Goal: Task Accomplishment & Management: Manage account settings

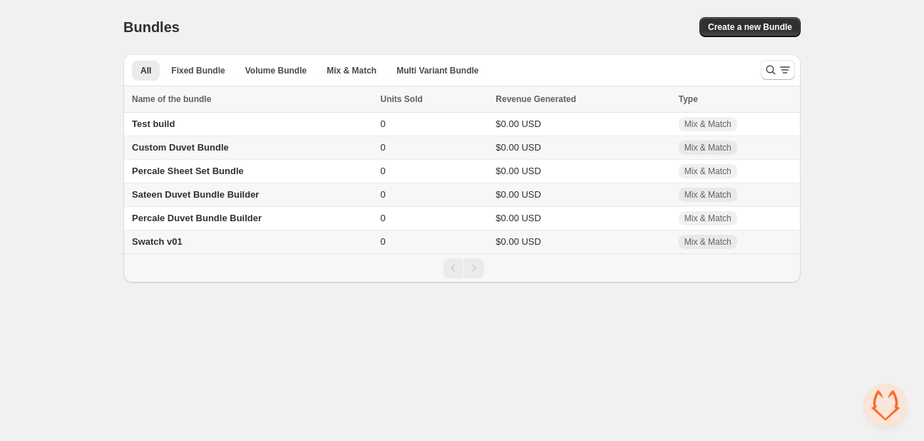
click at [171, 195] on span "Sateen Duvet Bundle Builder" at bounding box center [195, 194] width 127 height 11
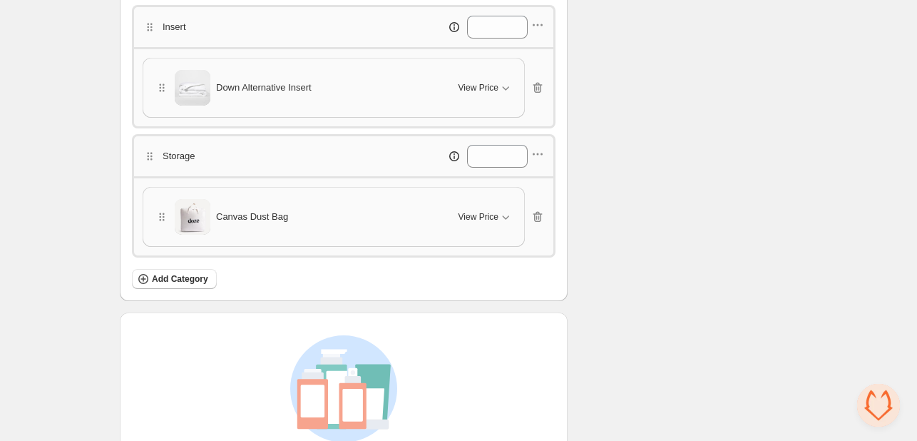
scroll to position [511, 0]
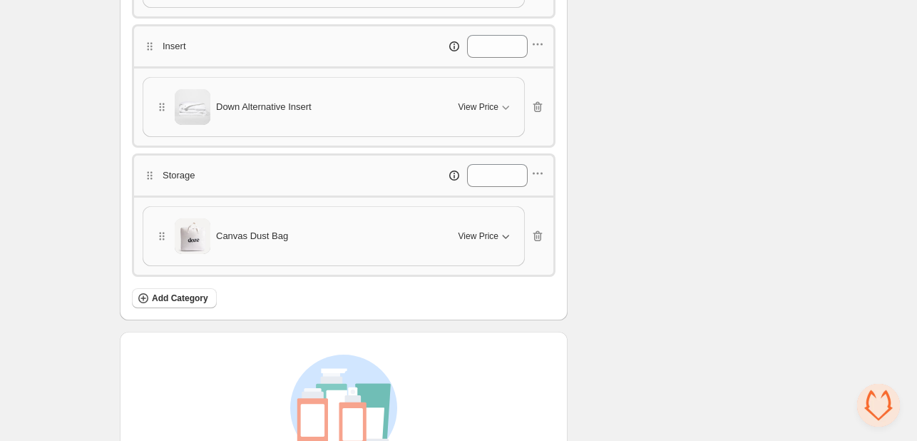
click at [507, 235] on icon "button" at bounding box center [505, 236] width 14 height 14
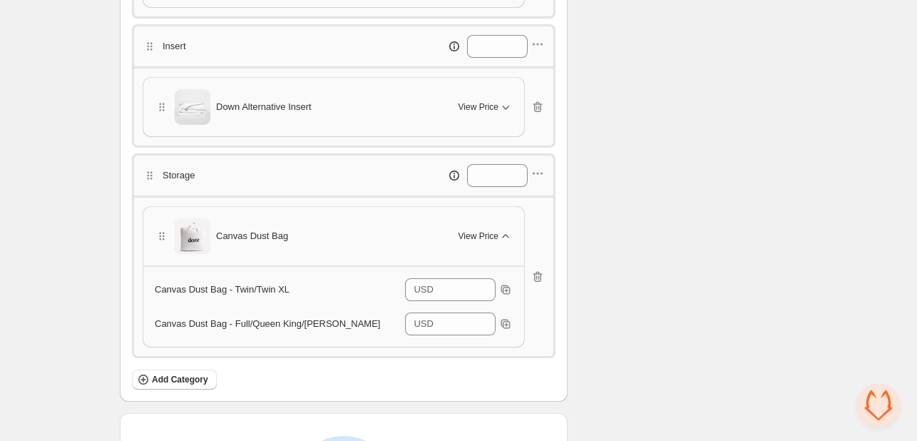
click at [509, 106] on icon "button" at bounding box center [505, 107] width 14 height 14
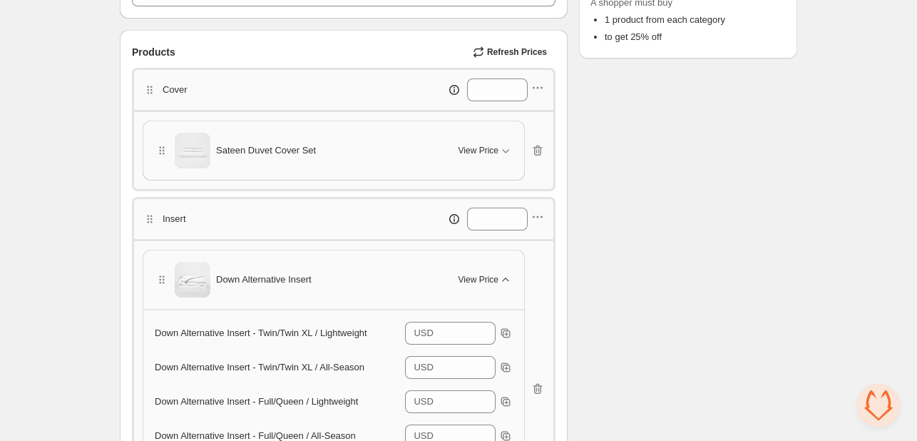
scroll to position [225, 0]
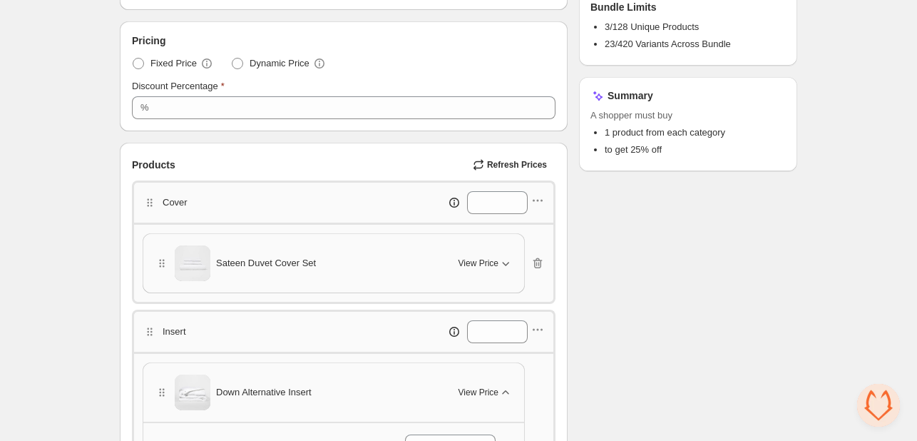
click at [499, 263] on icon "button" at bounding box center [505, 263] width 14 height 14
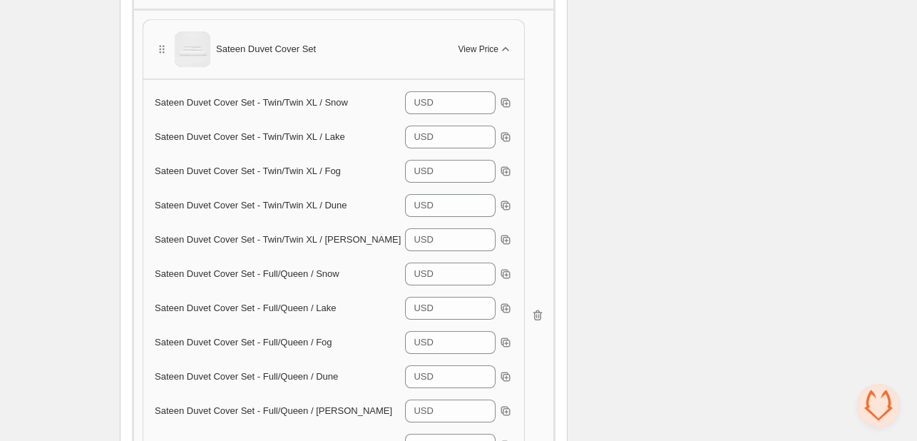
scroll to position [297, 0]
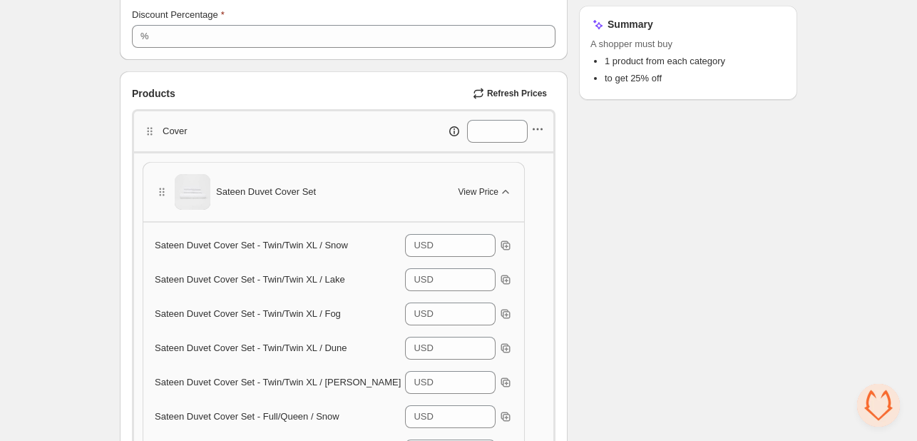
click at [539, 129] on icon "button" at bounding box center [538, 129] width 14 height 14
click at [535, 180] on span "Edit products" at bounding box center [547, 180] width 77 height 14
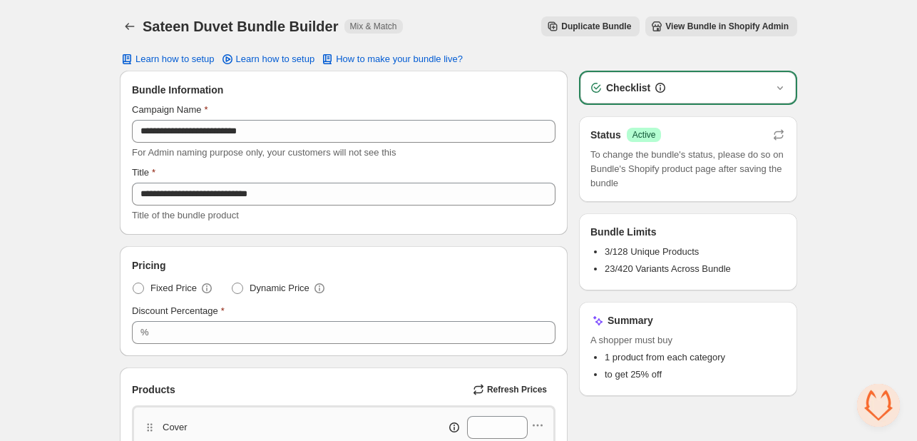
scroll to position [0, 0]
